Goal: Task Accomplishment & Management: Manage account settings

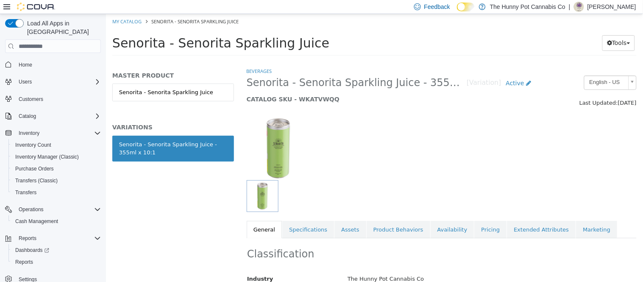
scroll to position [989, 0]
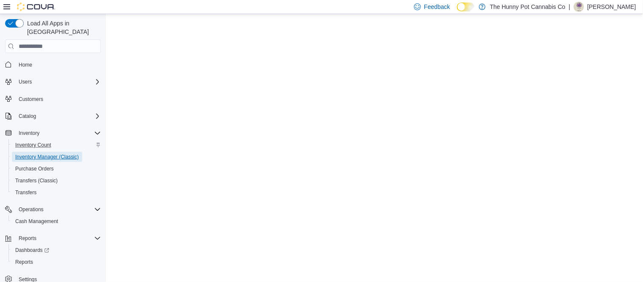
click at [47, 153] on span "Inventory Manager (Classic)" at bounding box center [47, 156] width 64 height 7
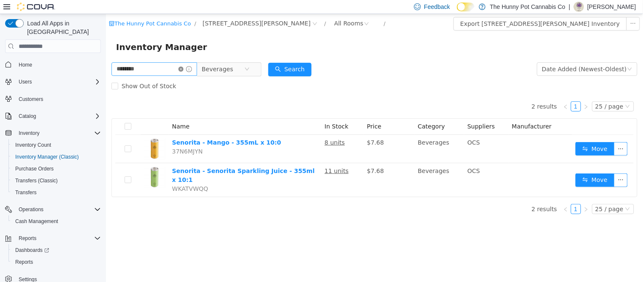
click at [183, 69] on icon "icon: close-circle" at bounding box center [180, 69] width 5 height 5
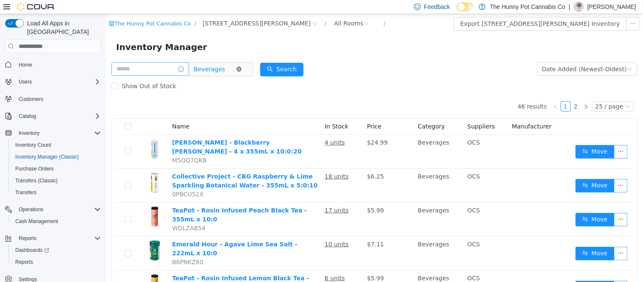
click at [241, 69] on icon "icon: close-circle" at bounding box center [238, 69] width 5 height 5
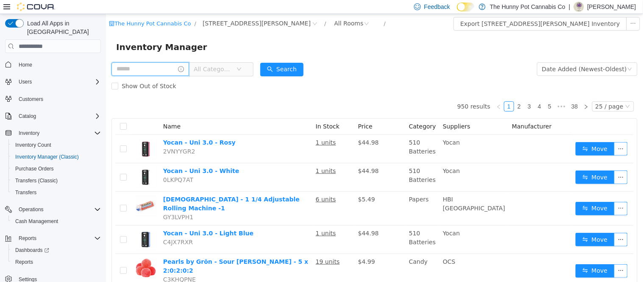
click at [137, 68] on input "text" at bounding box center [150, 69] width 78 height 14
type input "**********"
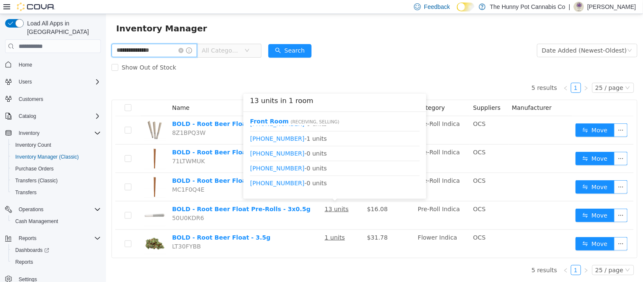
scroll to position [112, 0]
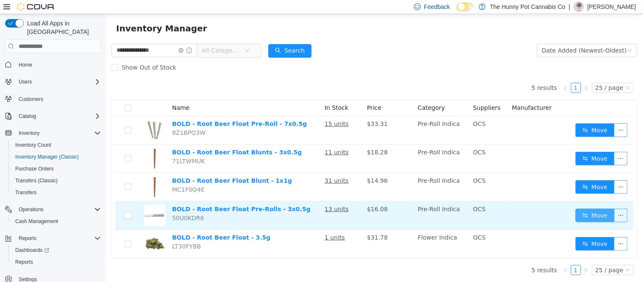
click at [594, 214] on button "Move" at bounding box center [594, 216] width 39 height 14
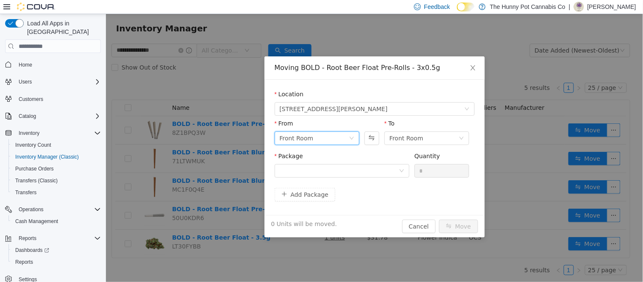
click at [318, 136] on div "Front Room" at bounding box center [313, 138] width 69 height 13
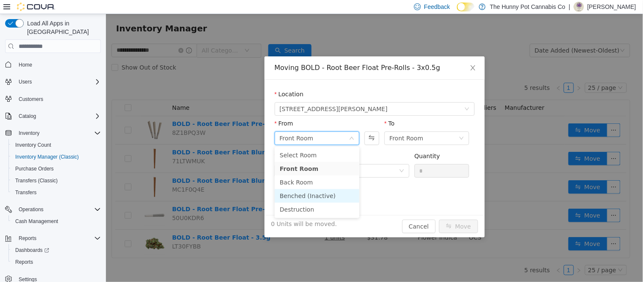
click at [311, 195] on li "Benched (Inactive)" at bounding box center [316, 196] width 85 height 14
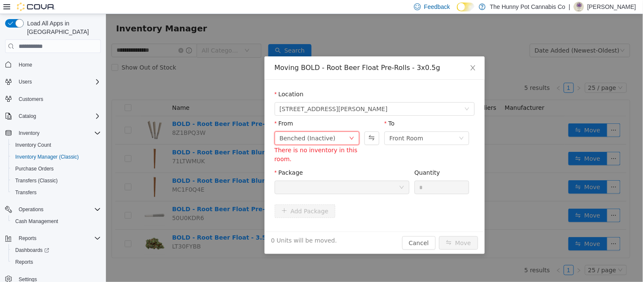
click at [340, 138] on div "Benched (Inactive)" at bounding box center [313, 138] width 69 height 13
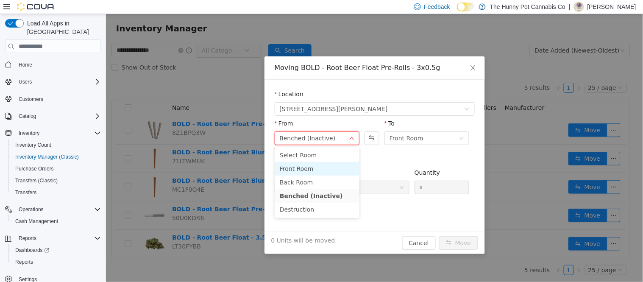
click at [310, 164] on li "Front Room" at bounding box center [316, 169] width 85 height 14
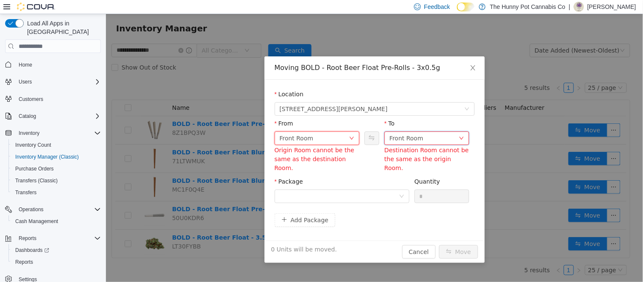
click at [411, 136] on div "Front Room" at bounding box center [406, 138] width 34 height 13
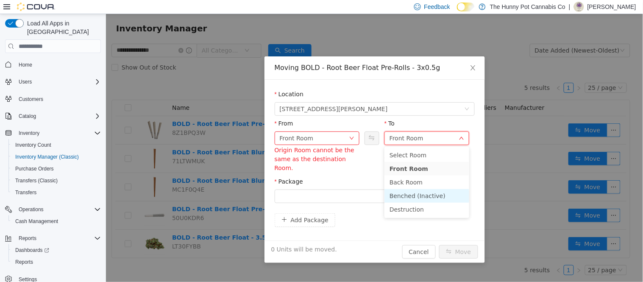
click at [404, 192] on li "Benched (Inactive)" at bounding box center [426, 196] width 85 height 14
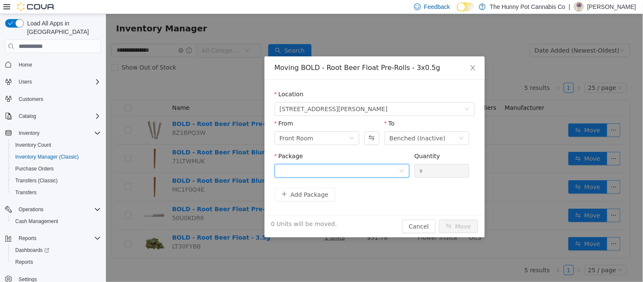
click at [346, 168] on div at bounding box center [338, 170] width 119 height 13
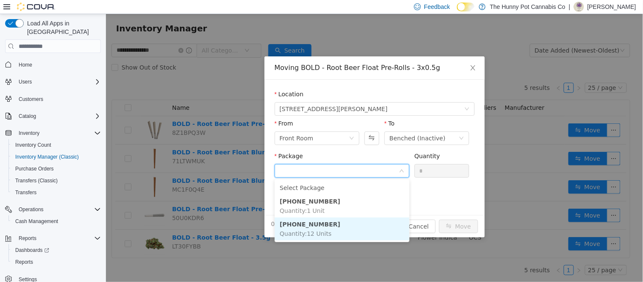
click at [307, 226] on strong "0532-2582-01" at bounding box center [309, 224] width 61 height 7
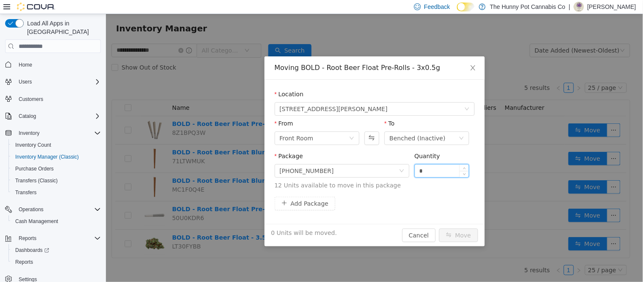
click at [440, 167] on input "*" at bounding box center [442, 170] width 54 height 13
type input "*"
click at [452, 233] on button "Move" at bounding box center [458, 236] width 39 height 14
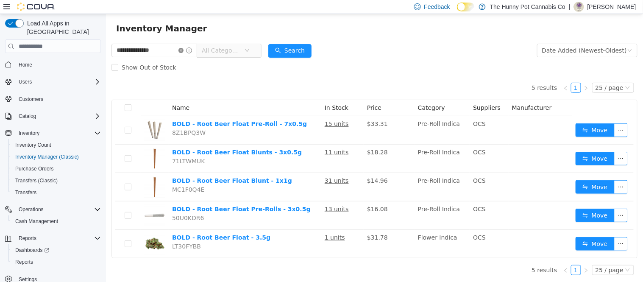
click at [183, 50] on icon "icon: close-circle" at bounding box center [180, 50] width 5 height 5
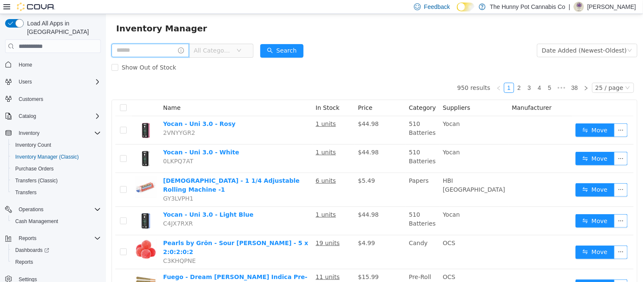
click at [178, 52] on input "text" at bounding box center [150, 51] width 78 height 14
type input "*****"
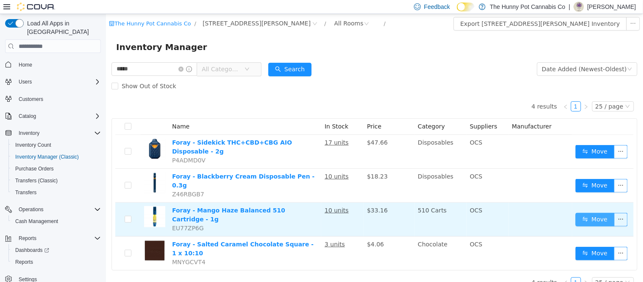
click at [596, 213] on button "Move" at bounding box center [594, 220] width 39 height 14
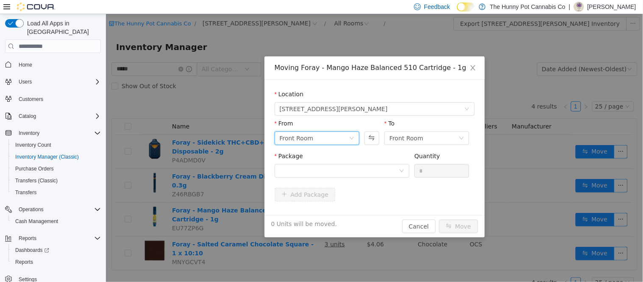
click at [327, 138] on div "Front Room" at bounding box center [313, 138] width 69 height 13
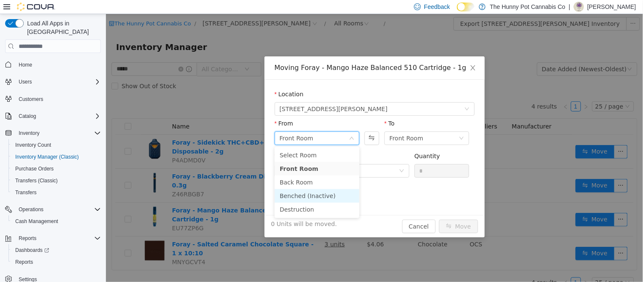
click at [314, 194] on li "Benched (Inactive)" at bounding box center [316, 196] width 85 height 14
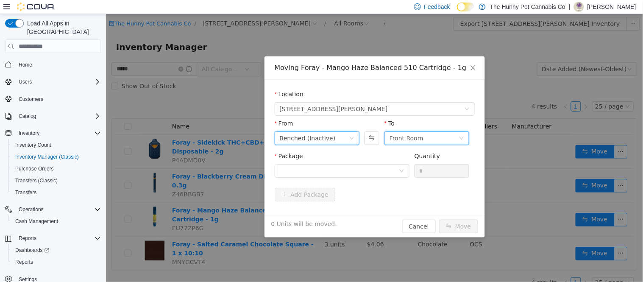
click at [406, 138] on div "Front Room" at bounding box center [406, 138] width 34 height 13
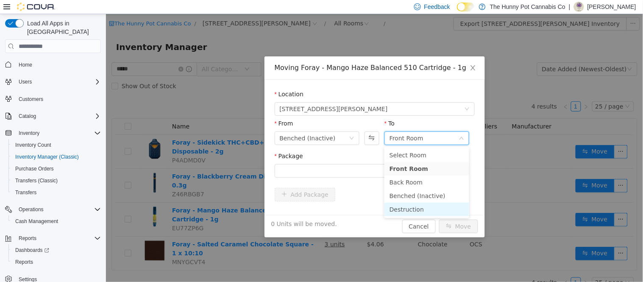
click at [411, 207] on li "Destruction" at bounding box center [426, 210] width 85 height 14
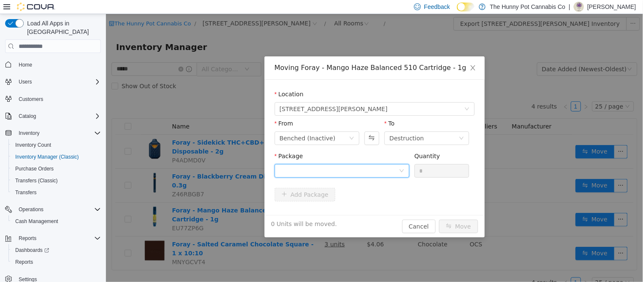
click at [396, 169] on div at bounding box center [338, 170] width 119 height 13
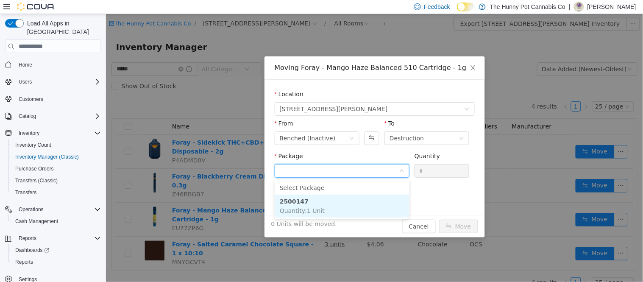
click at [319, 208] on span "Quantity : 1 Unit" at bounding box center [301, 210] width 45 height 7
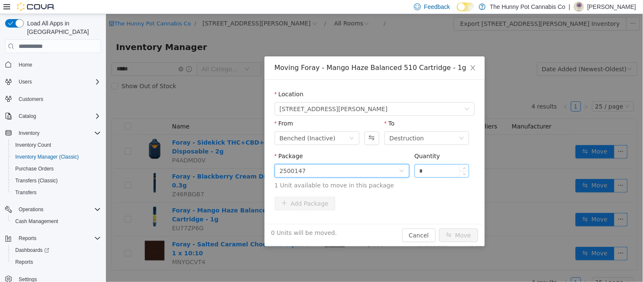
click at [422, 170] on input "*" at bounding box center [442, 170] width 54 height 13
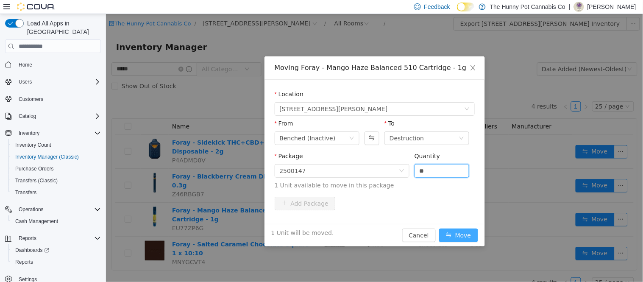
type input "*"
click at [463, 232] on button "Move" at bounding box center [458, 236] width 39 height 14
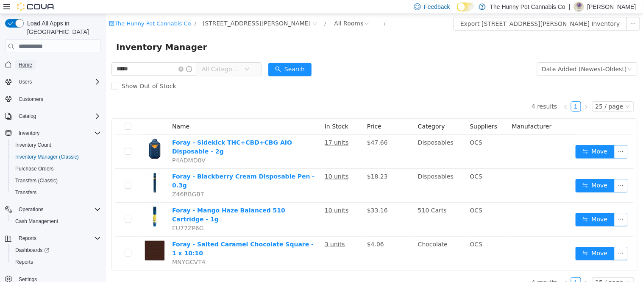
click at [31, 61] on span "Home" at bounding box center [26, 64] width 14 height 7
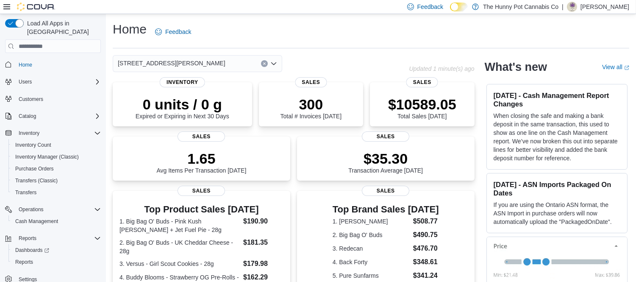
click at [264, 64] on icon "Clear input" at bounding box center [264, 64] width 2 height 2
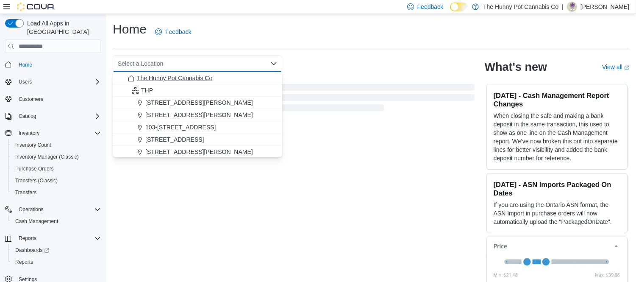
click at [205, 77] on span "The Hunny Pot Cannabis Co" at bounding box center [174, 78] width 75 height 8
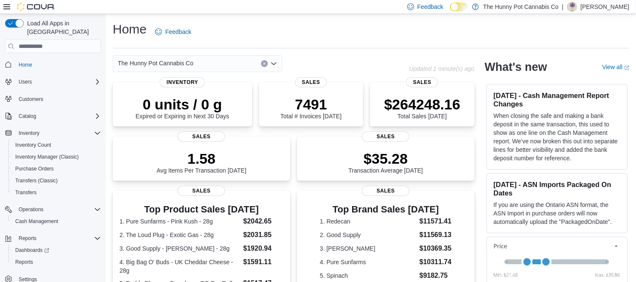
click at [265, 61] on button "Clear input" at bounding box center [264, 63] width 7 height 7
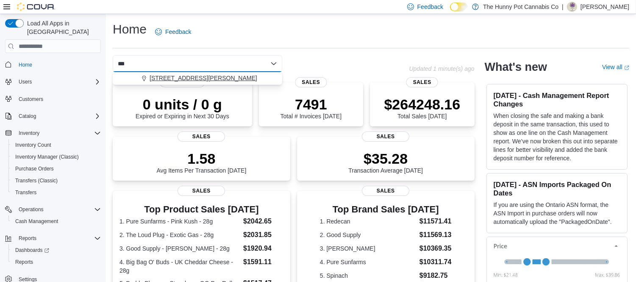
type input "***"
click at [193, 78] on span "[STREET_ADDRESS][PERSON_NAME]" at bounding box center [204, 78] width 108 height 8
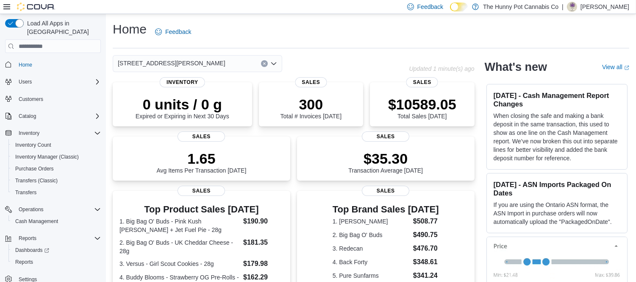
click at [343, 32] on div "Home Feedback" at bounding box center [371, 32] width 517 height 22
click at [263, 31] on div "Home Feedback" at bounding box center [371, 32] width 517 height 22
click at [238, 30] on div "Home Feedback" at bounding box center [371, 32] width 517 height 22
click at [242, 32] on div "Home Feedback" at bounding box center [371, 32] width 517 height 22
click at [236, 36] on div "Home Feedback" at bounding box center [371, 32] width 517 height 22
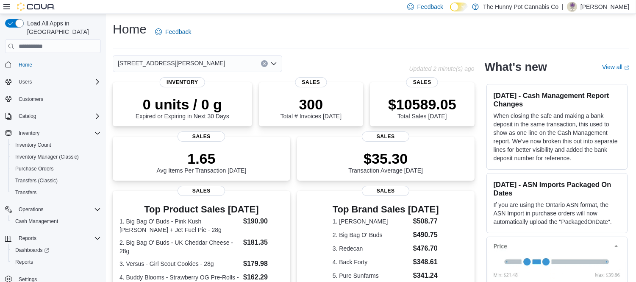
click at [248, 31] on div "Home Feedback" at bounding box center [371, 32] width 517 height 22
click at [254, 24] on div "Home Feedback" at bounding box center [371, 32] width 517 height 22
click at [20, 61] on span "Home" at bounding box center [26, 64] width 14 height 7
click at [282, 27] on div "Home Feedback" at bounding box center [371, 32] width 517 height 22
click at [254, 26] on div "Home Feedback" at bounding box center [371, 32] width 517 height 22
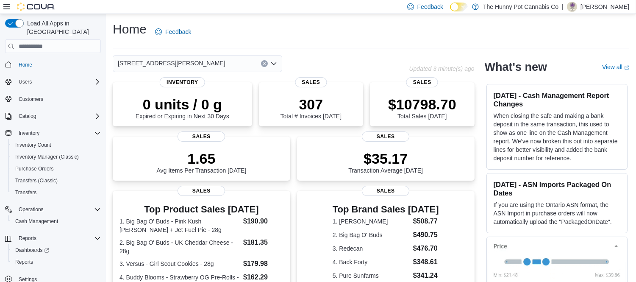
click at [337, 36] on div "Home Feedback" at bounding box center [371, 32] width 517 height 22
click at [324, 36] on div "Home Feedback" at bounding box center [371, 32] width 517 height 22
